Goal: Feedback & Contribution: Contribute content

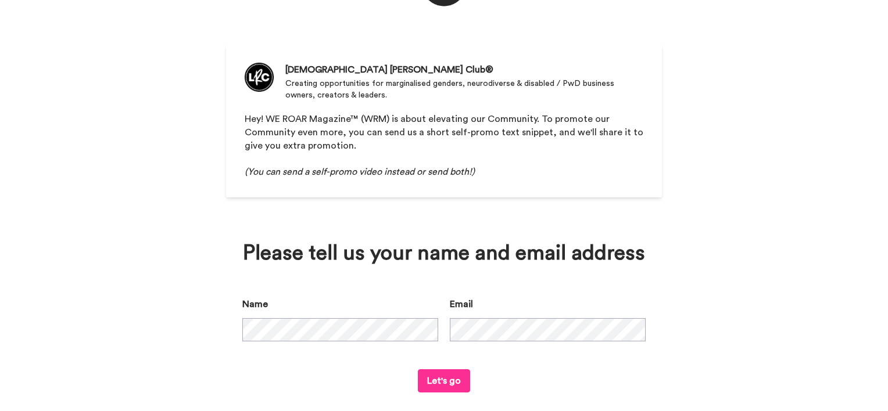
scroll to position [91, 0]
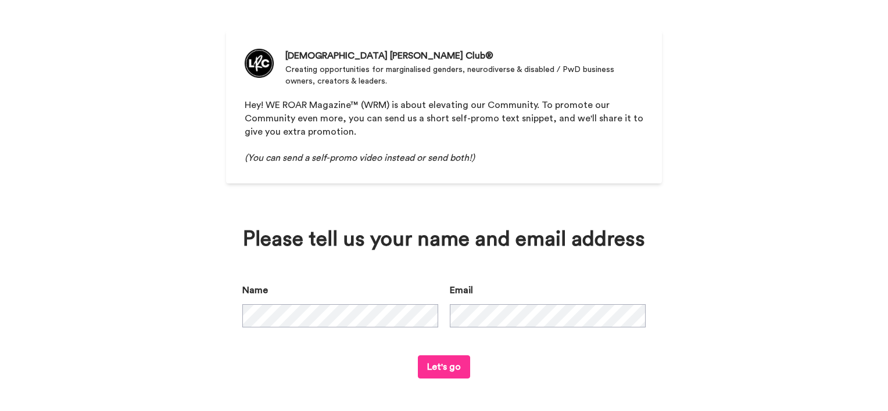
click at [441, 365] on button "Let's go" at bounding box center [444, 366] width 52 height 23
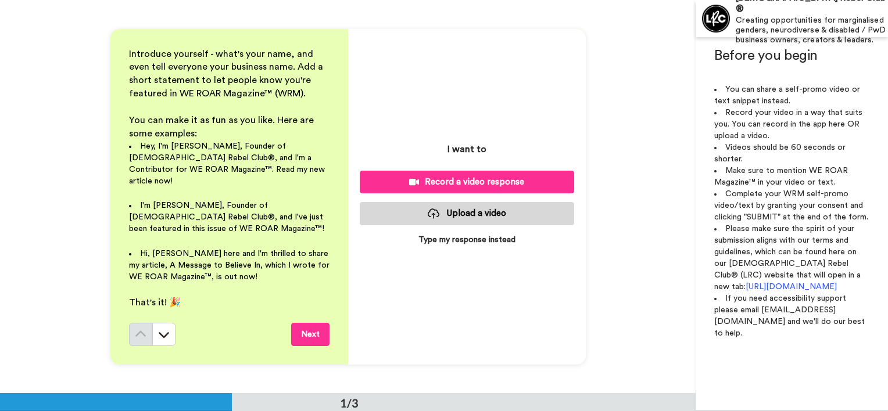
click at [458, 213] on button "Upload a video" at bounding box center [467, 213] width 214 height 23
click at [472, 211] on button "Upload a video" at bounding box center [467, 213] width 214 height 23
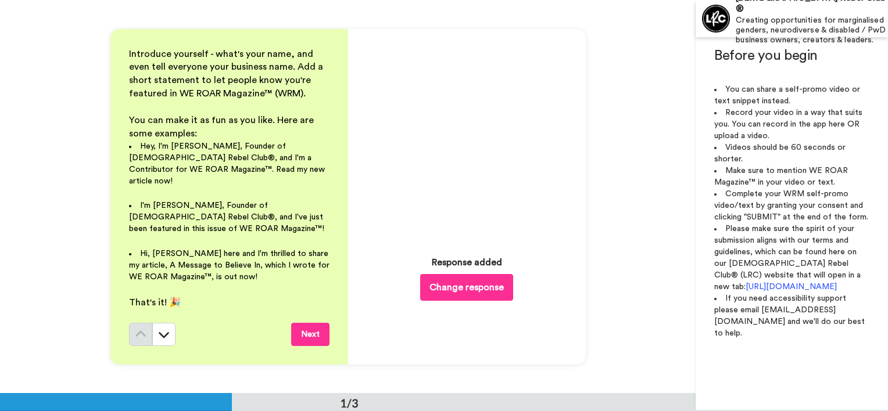
click at [310, 324] on button "Next" at bounding box center [310, 334] width 38 height 23
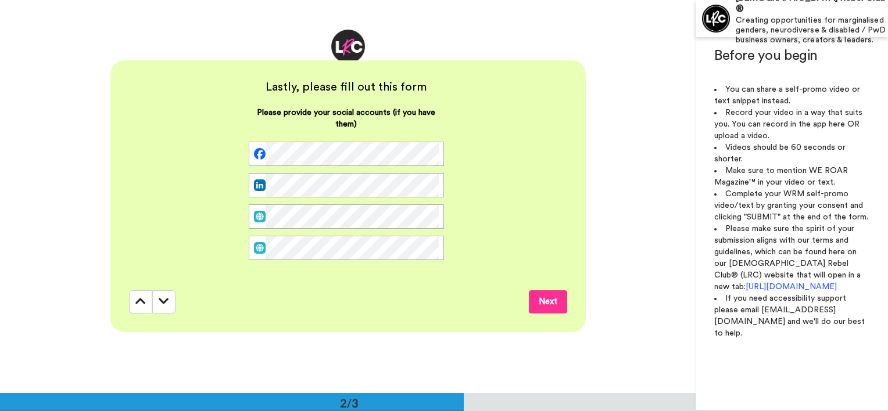
click at [549, 310] on button "Next" at bounding box center [548, 301] width 38 height 23
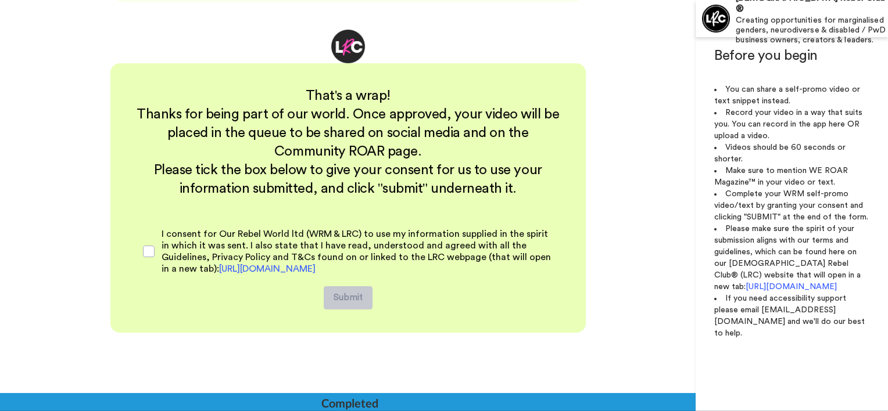
scroll to position [725, 0]
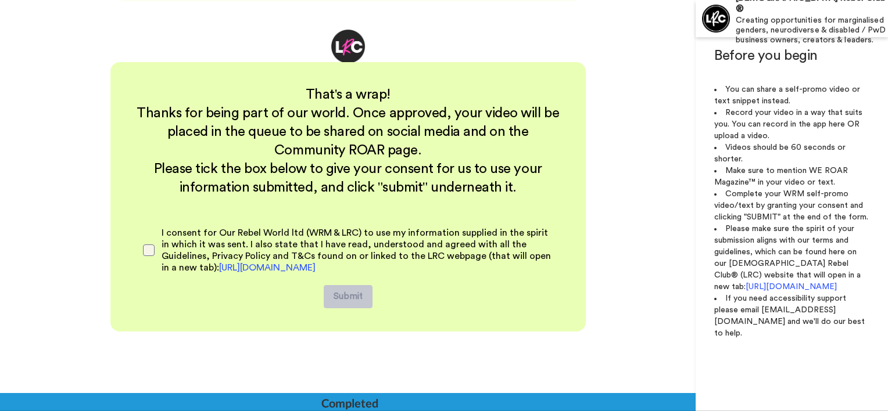
click at [148, 251] on span at bounding box center [149, 251] width 12 height 12
click at [344, 297] on button "Submit" at bounding box center [348, 296] width 49 height 23
